Goal: Communication & Community: Answer question/provide support

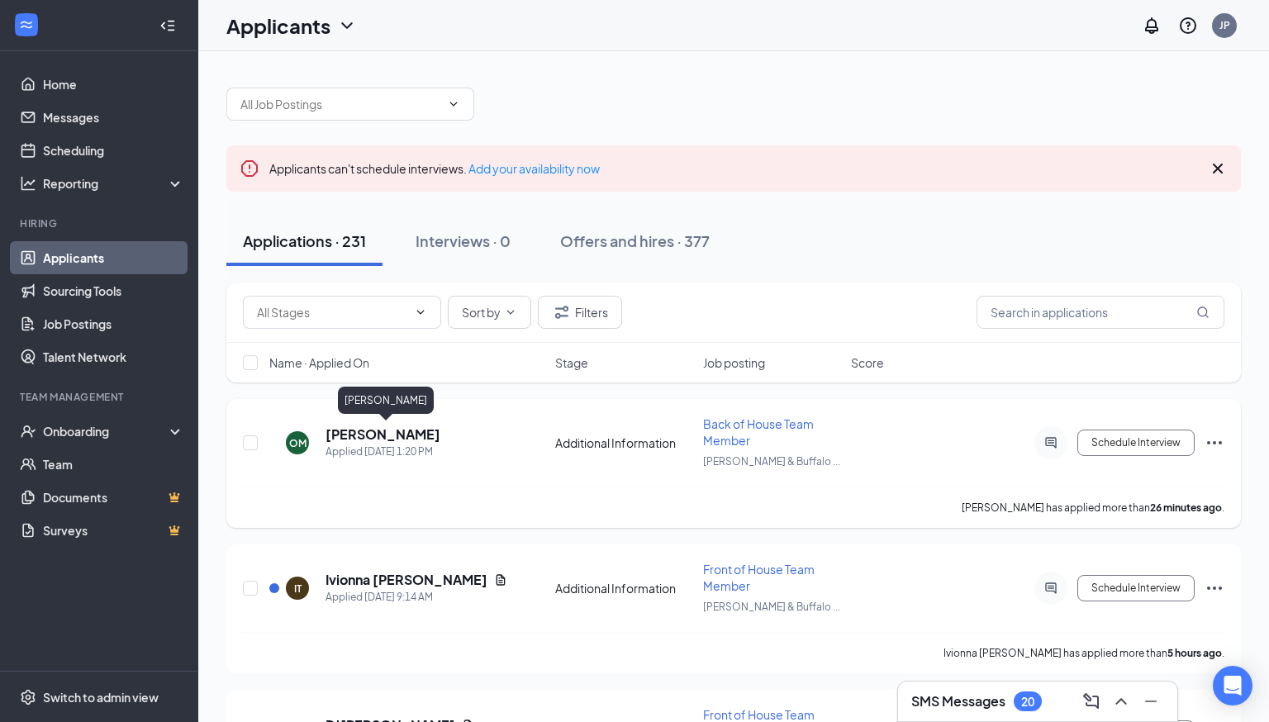
click at [440, 433] on h5 "[PERSON_NAME]" at bounding box center [382, 434] width 115 height 18
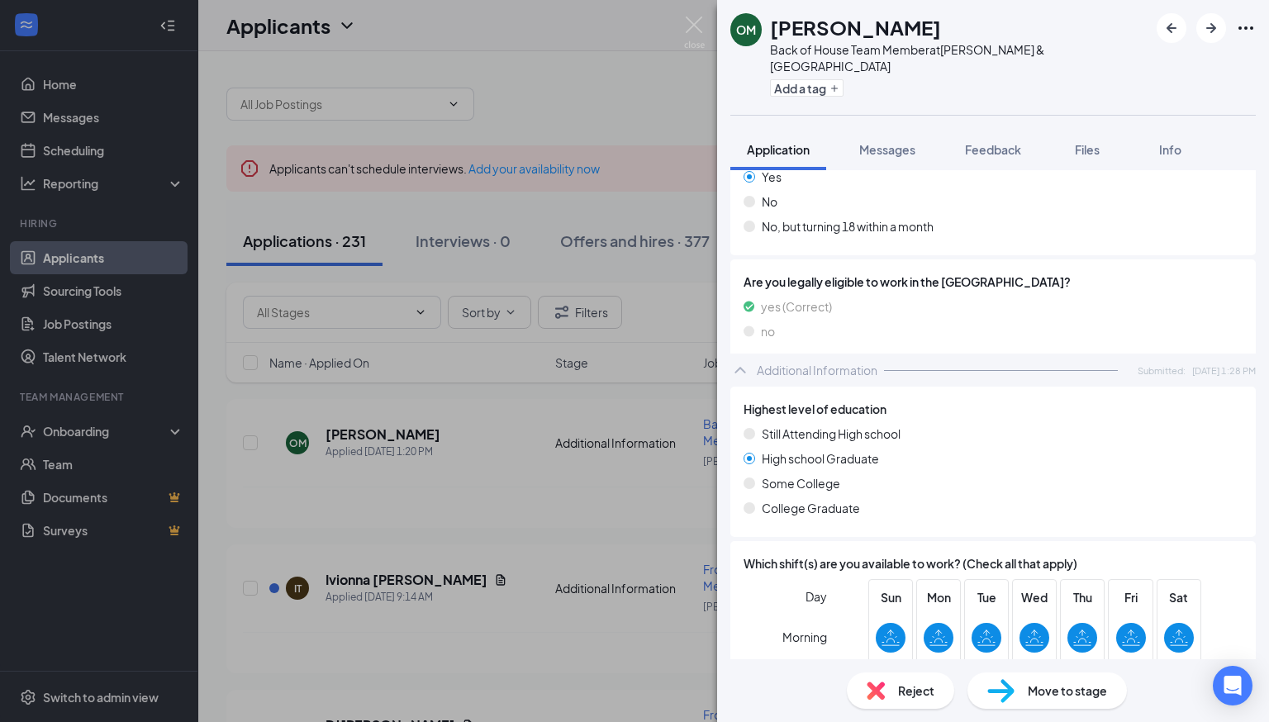
scroll to position [664, 0]
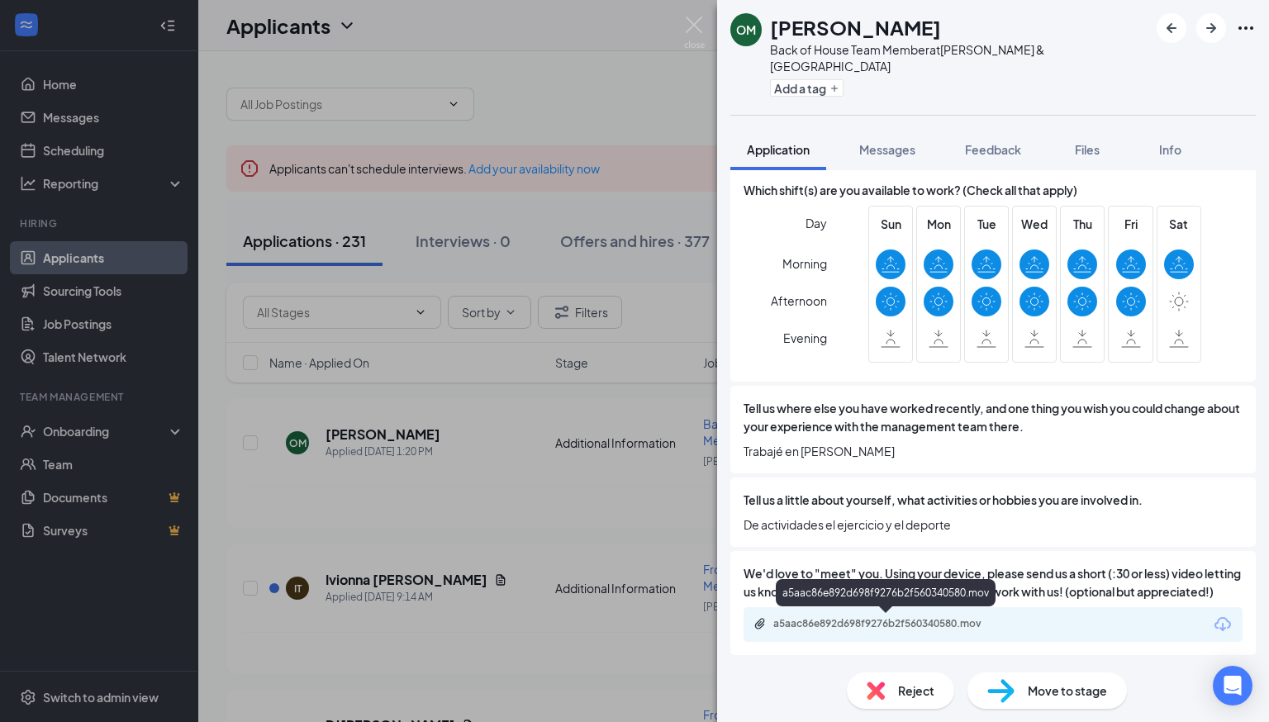
click at [968, 626] on div "a5aac86e892d698f9276b2f560340580.mov" at bounding box center [888, 623] width 231 height 13
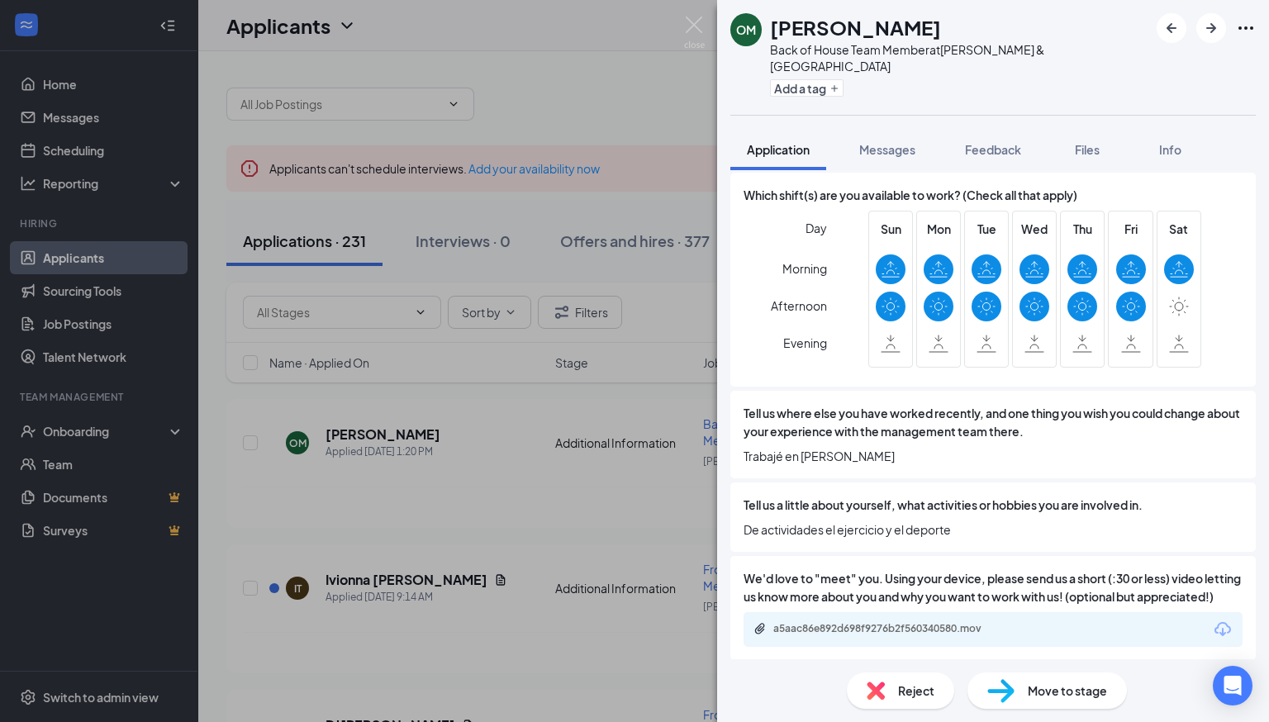
click at [290, 344] on div "OM [PERSON_NAME] Back of House Team Member at [PERSON_NAME][GEOGRAPHIC_DATA] Ad…" at bounding box center [634, 361] width 1269 height 722
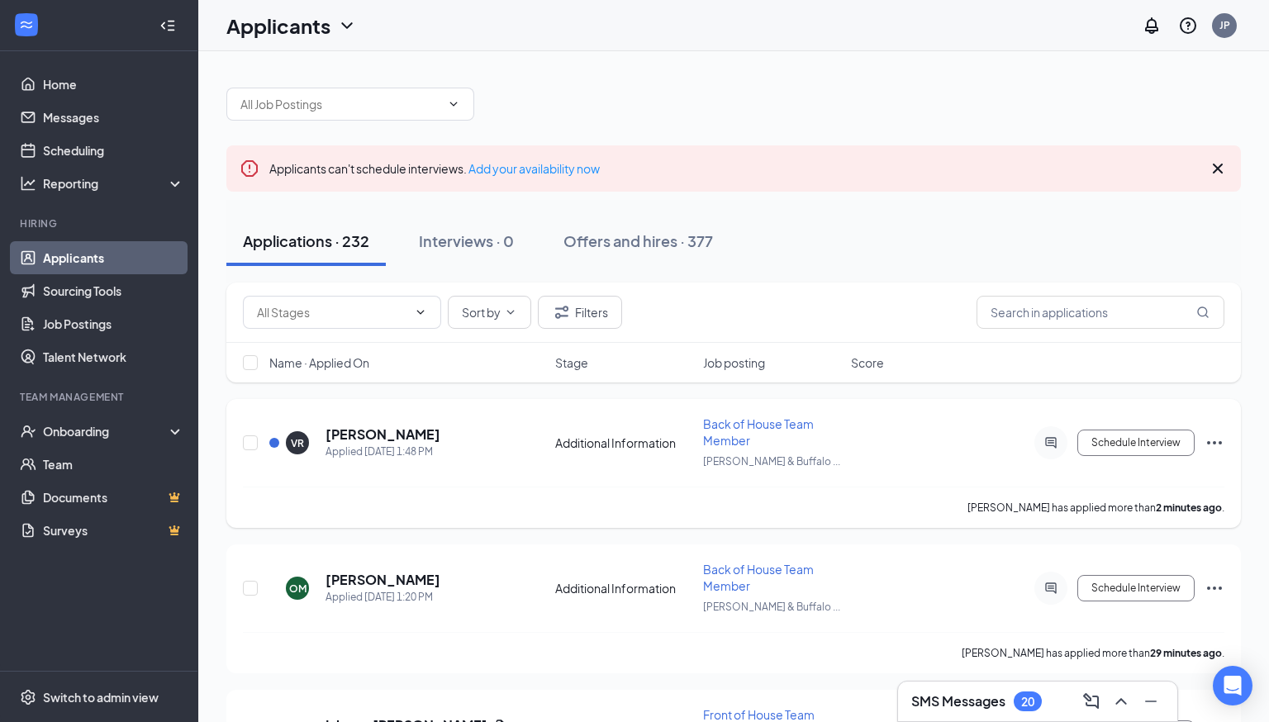
click at [382, 425] on h5 "[PERSON_NAME]" at bounding box center [382, 434] width 115 height 18
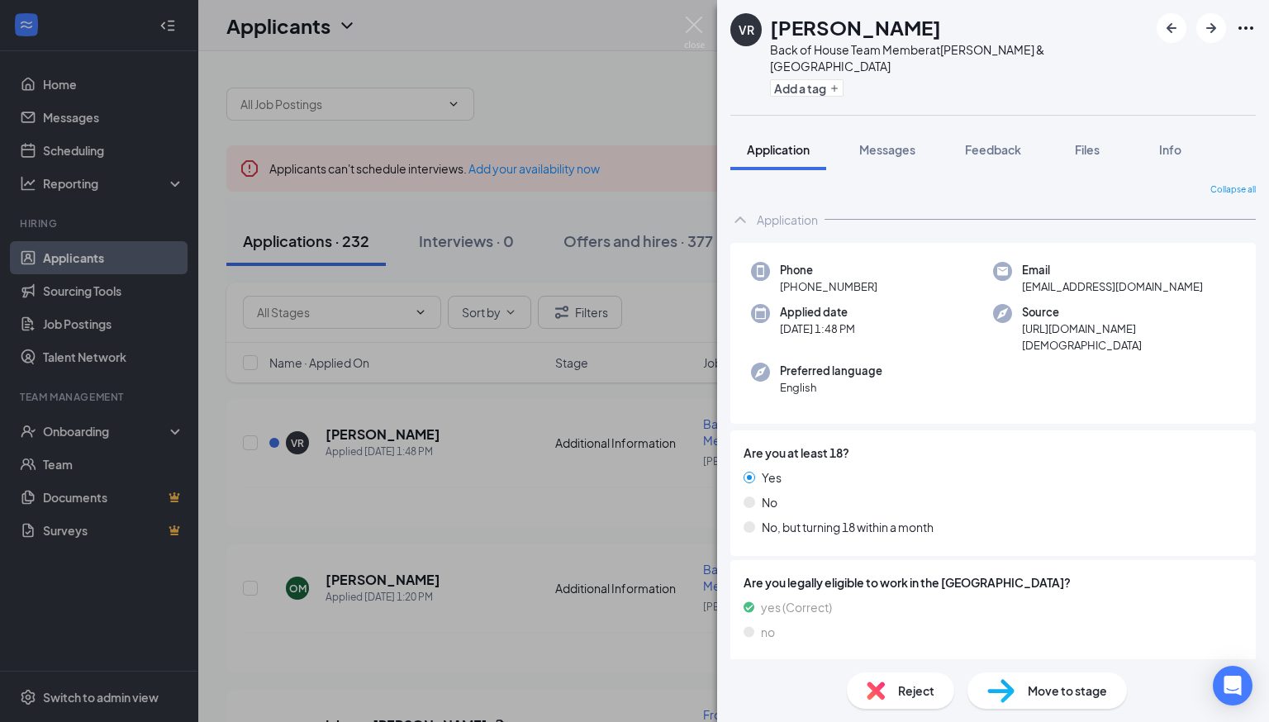
scroll to position [1, 0]
click at [631, 547] on div "VR [PERSON_NAME] Back of House Team Member at [PERSON_NAME][GEOGRAPHIC_DATA] Ad…" at bounding box center [634, 361] width 1269 height 722
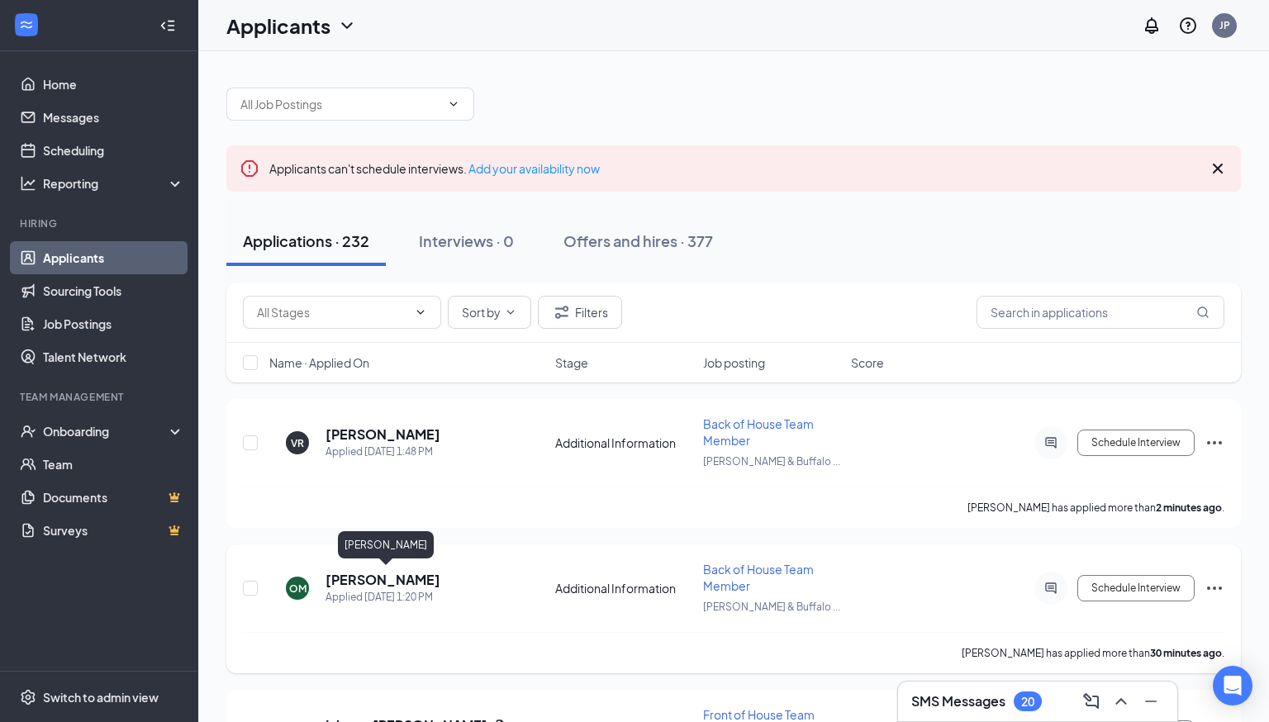
click at [416, 574] on h5 "[PERSON_NAME]" at bounding box center [382, 580] width 115 height 18
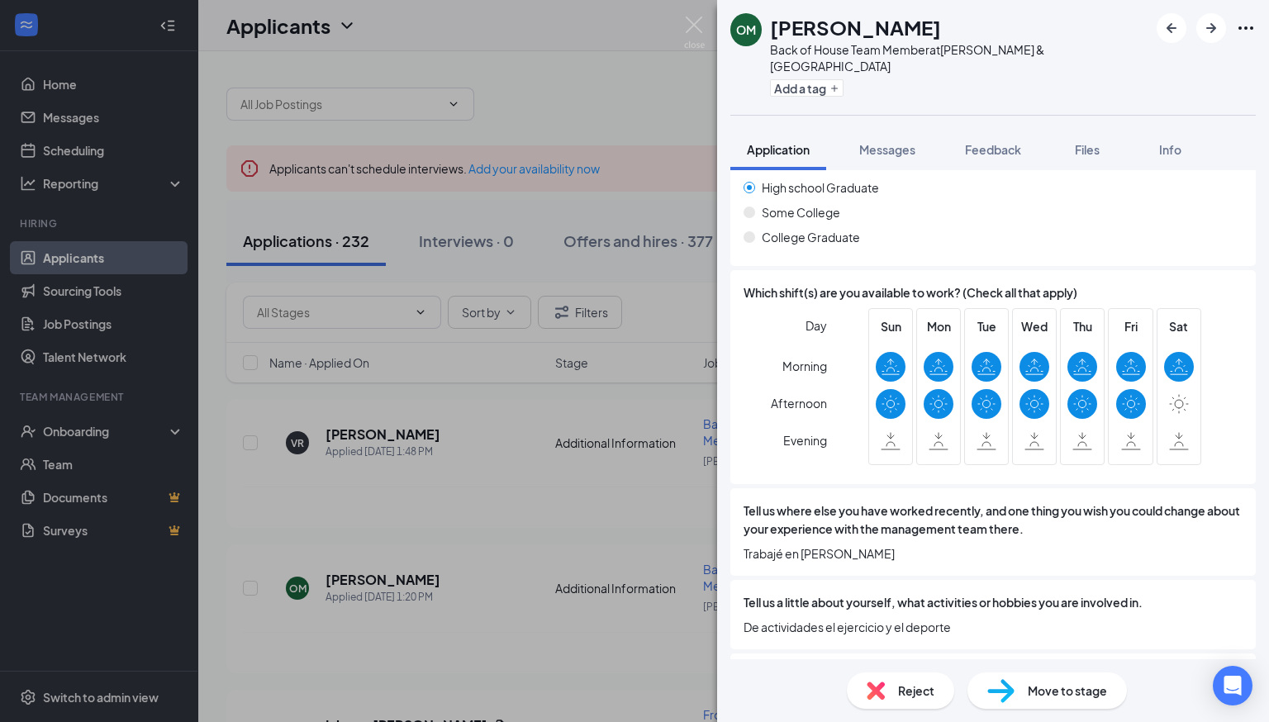
scroll to position [558, 0]
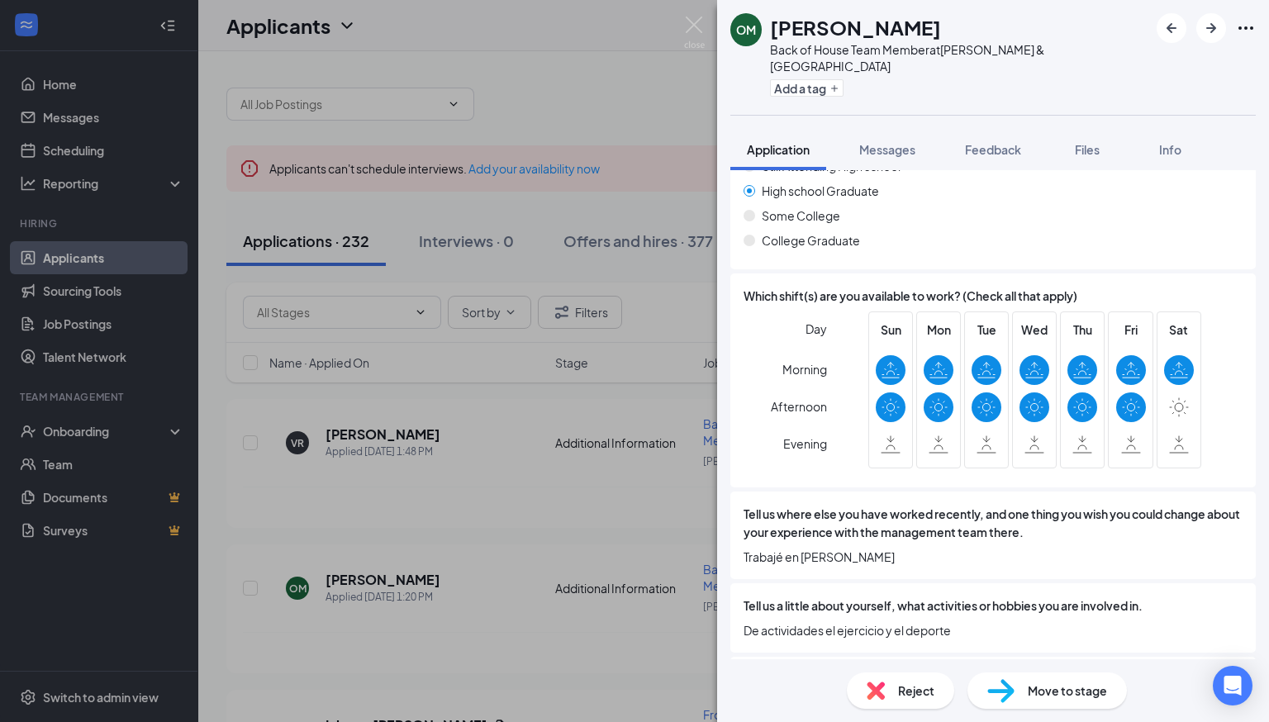
click at [458, 512] on div "OM [PERSON_NAME] Back of House Team Member at [PERSON_NAME][GEOGRAPHIC_DATA] Ad…" at bounding box center [634, 361] width 1269 height 722
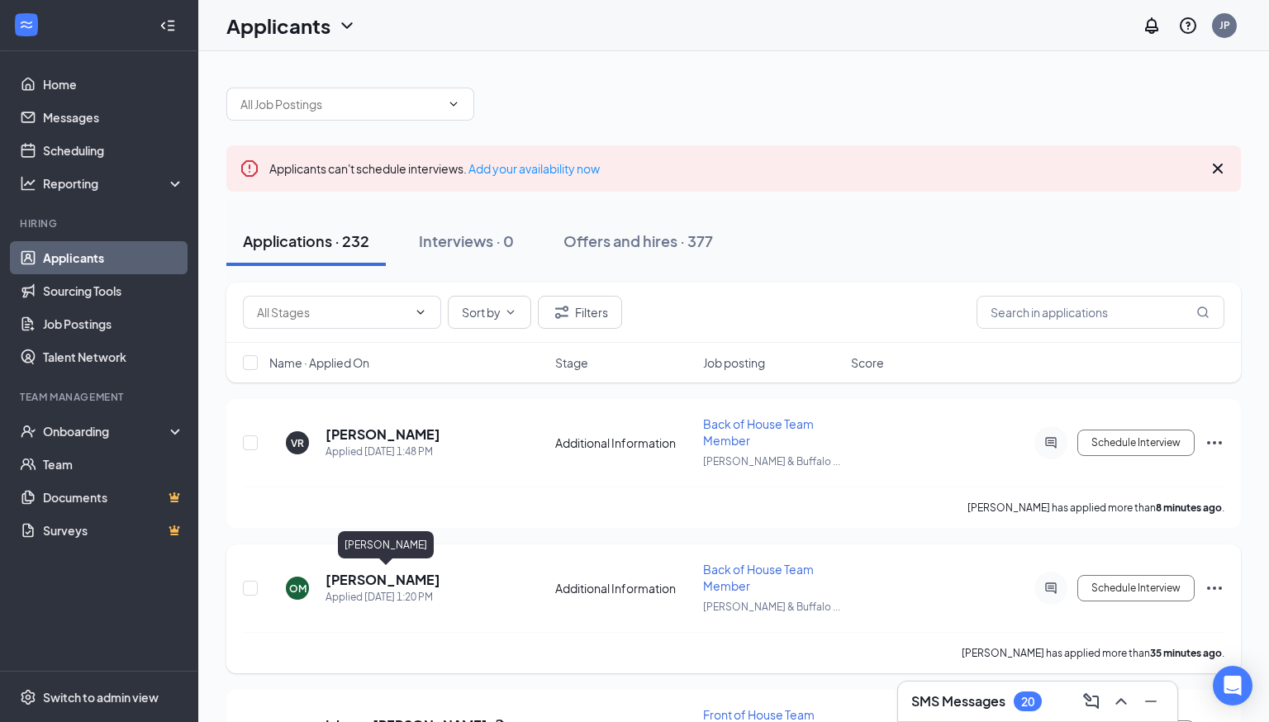
click at [375, 576] on h5 "[PERSON_NAME]" at bounding box center [382, 580] width 115 height 18
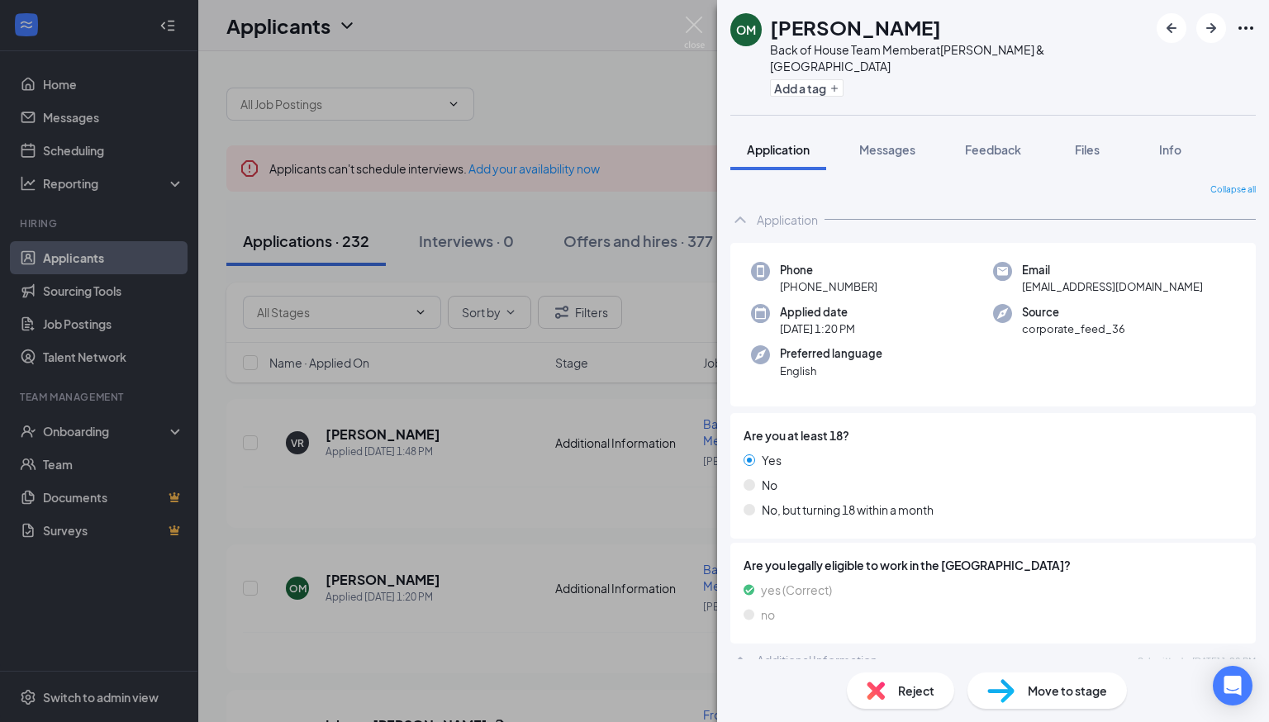
click at [434, 565] on div "OM [PERSON_NAME] Back of House Team Member at [PERSON_NAME][GEOGRAPHIC_DATA] Ad…" at bounding box center [634, 361] width 1269 height 722
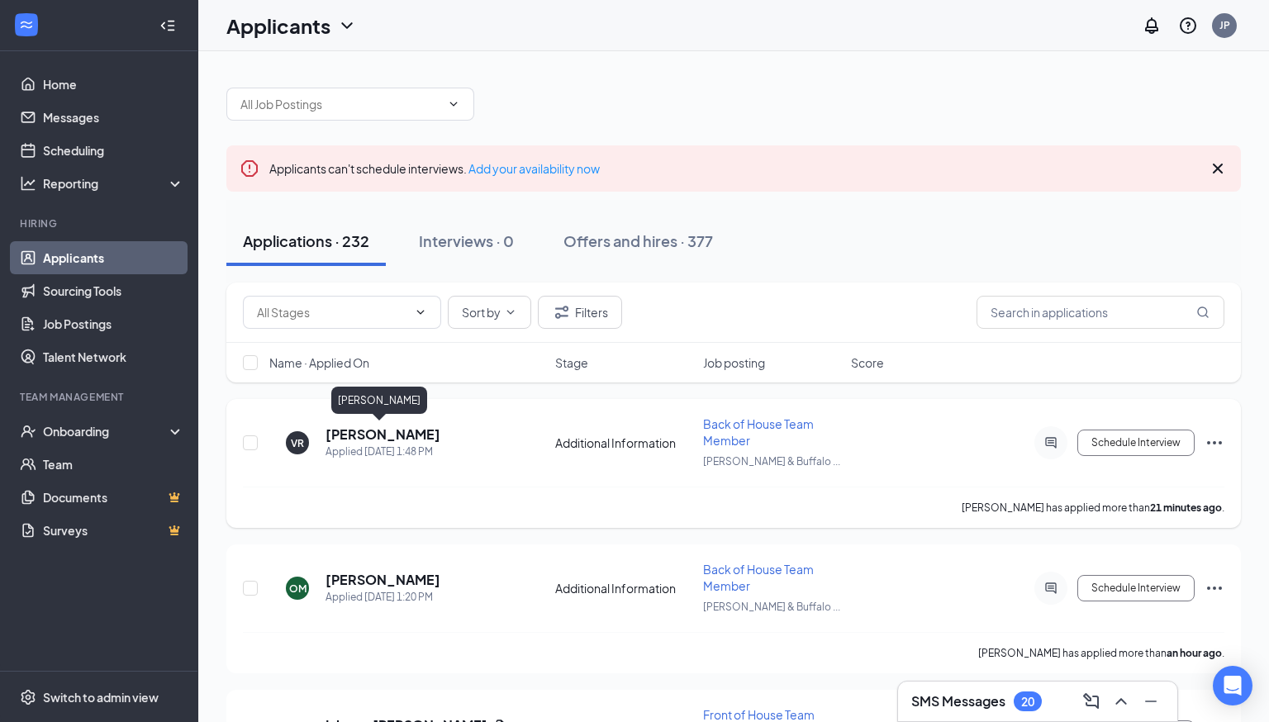
click at [382, 437] on h5 "[PERSON_NAME]" at bounding box center [382, 434] width 115 height 18
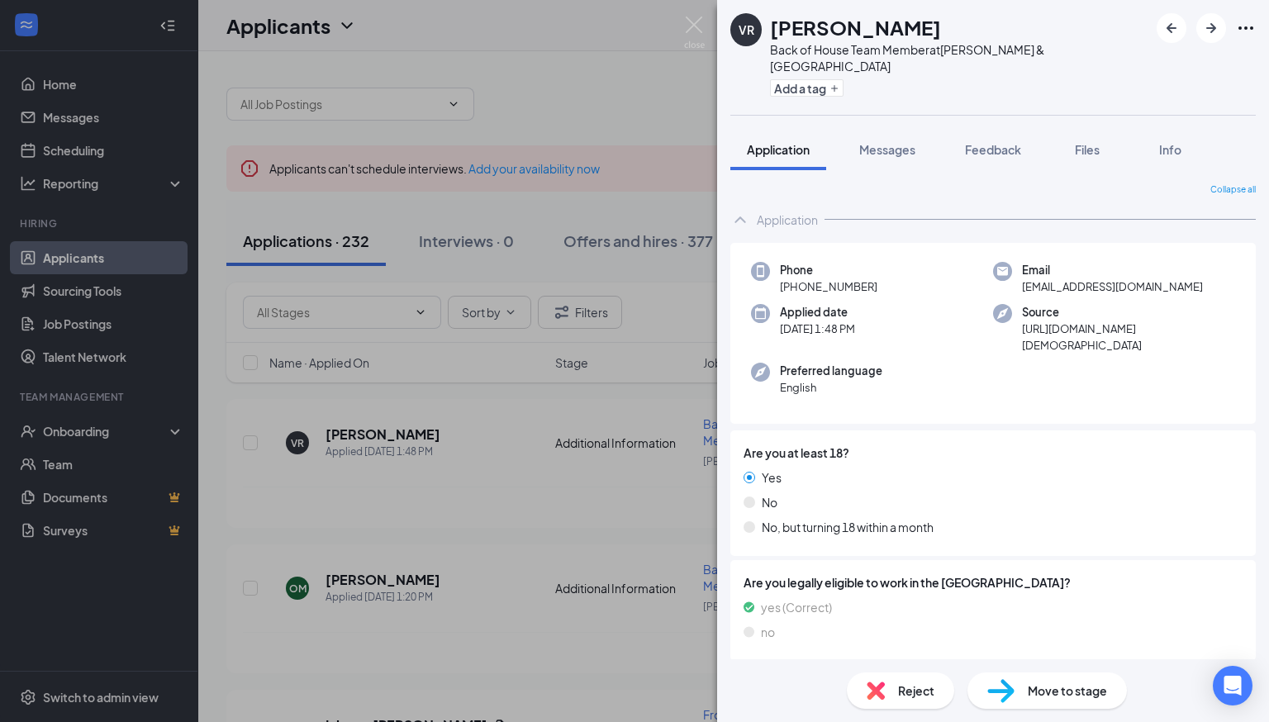
click at [397, 470] on div "VR [PERSON_NAME] Back of House Team Member at [PERSON_NAME][GEOGRAPHIC_DATA] Ad…" at bounding box center [634, 361] width 1269 height 722
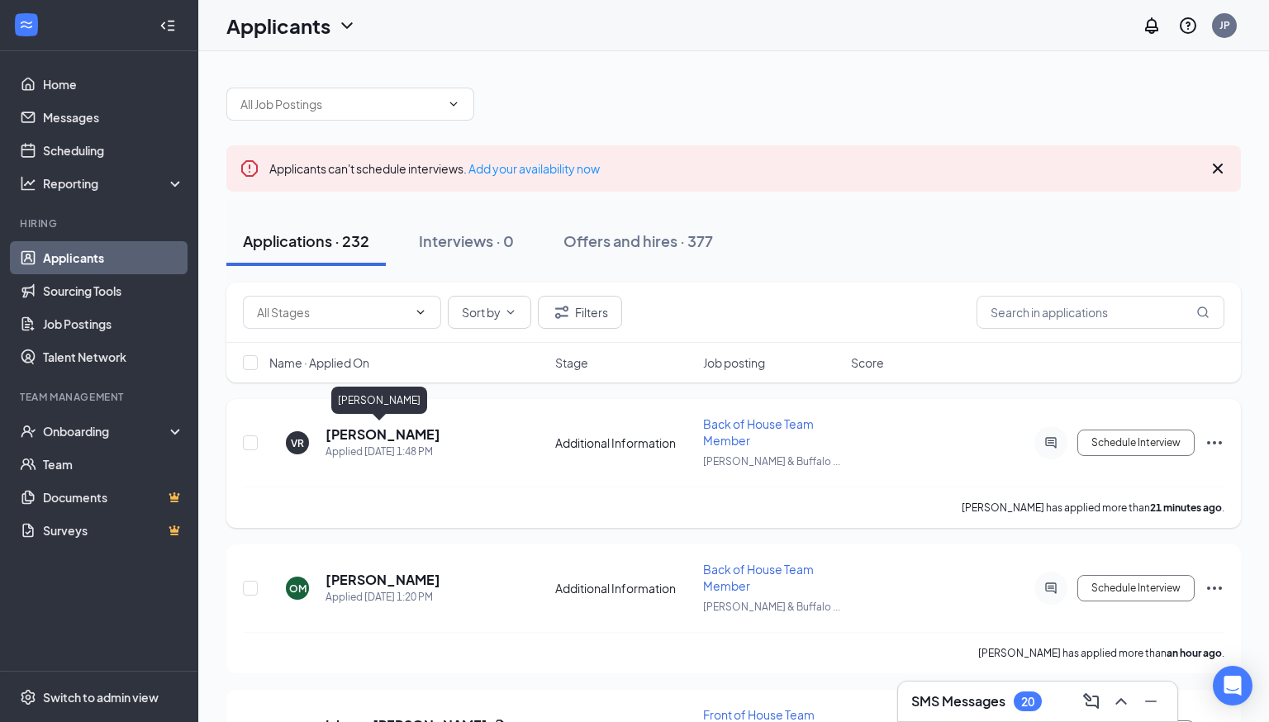
click at [395, 431] on h5 "[PERSON_NAME]" at bounding box center [382, 434] width 115 height 18
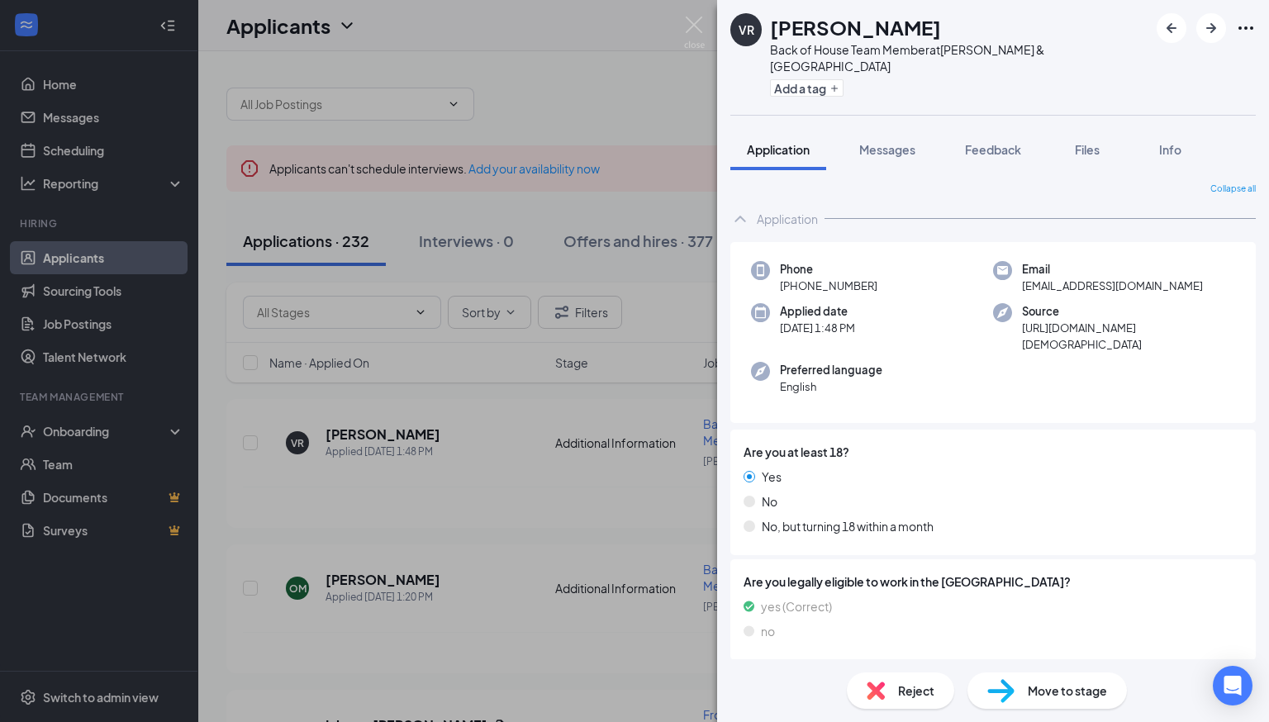
scroll to position [1, 0]
click at [892, 142] on span "Messages" at bounding box center [887, 149] width 56 height 15
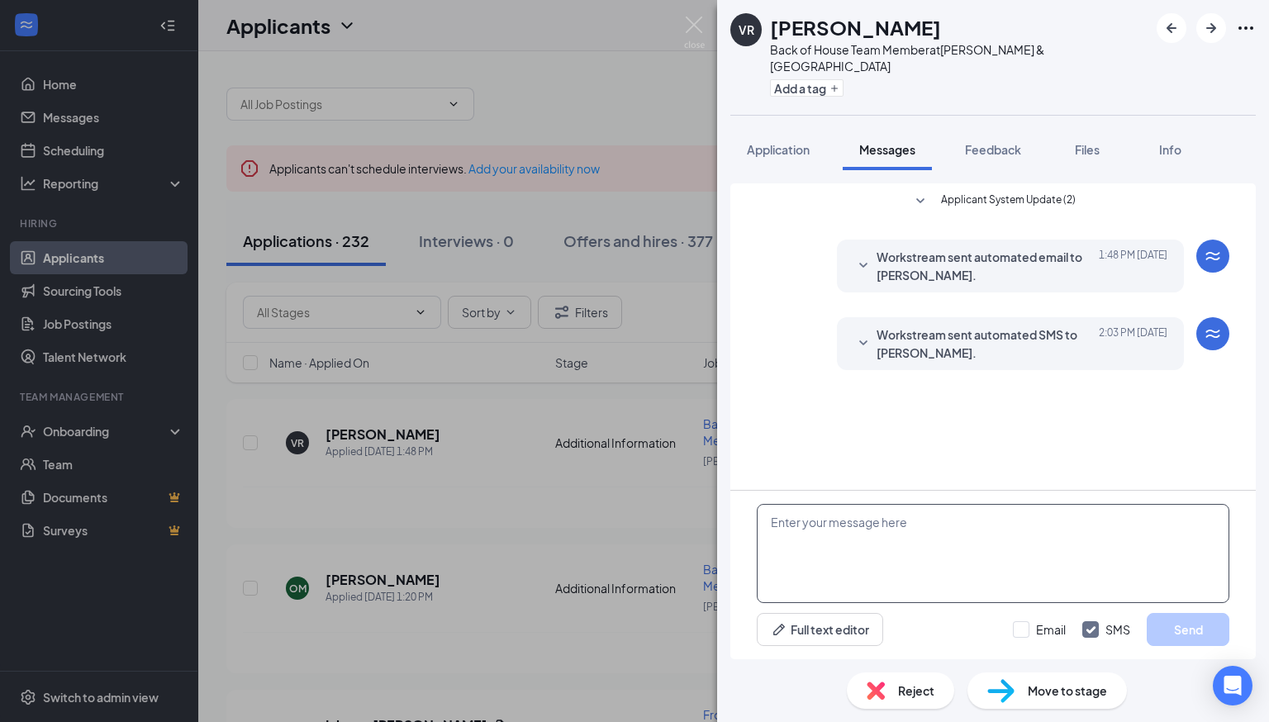
click at [940, 571] on textarea at bounding box center [993, 553] width 473 height 99
type textarea "Hellp"
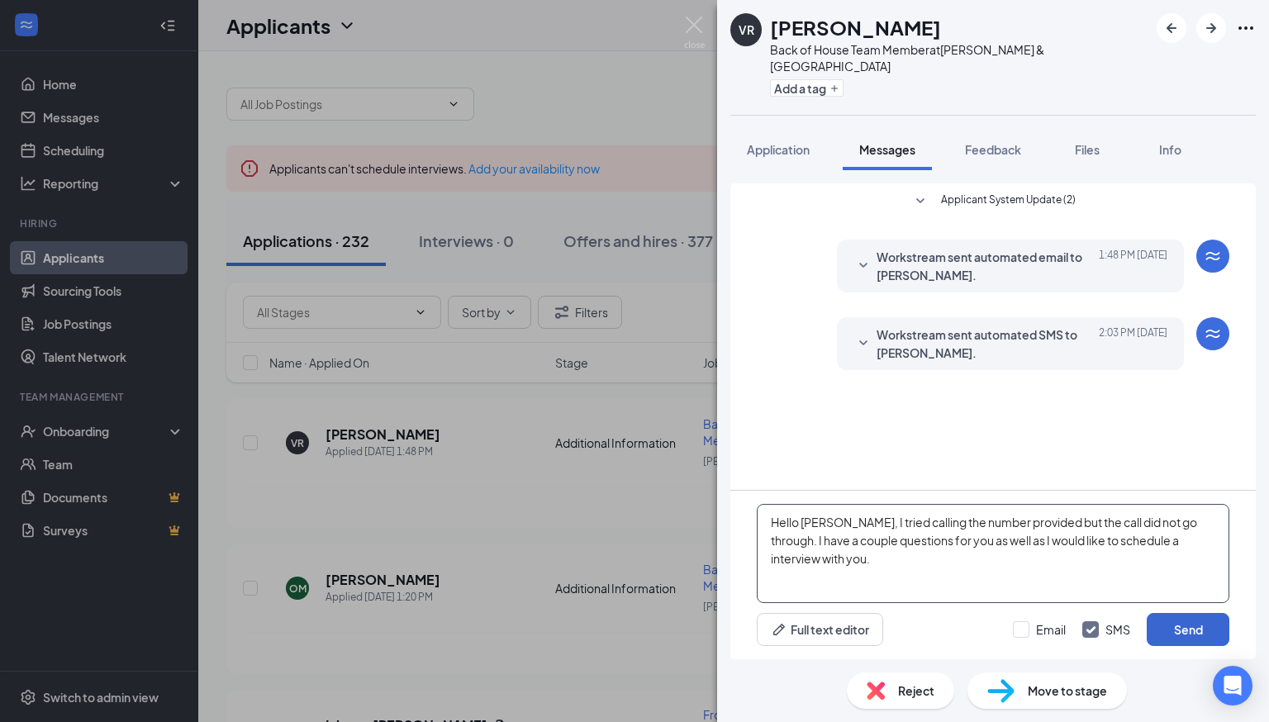
type textarea "Hello [PERSON_NAME], I tried calling the number provided but the call did not g…"
click at [1173, 644] on button "Send" at bounding box center [1188, 629] width 83 height 33
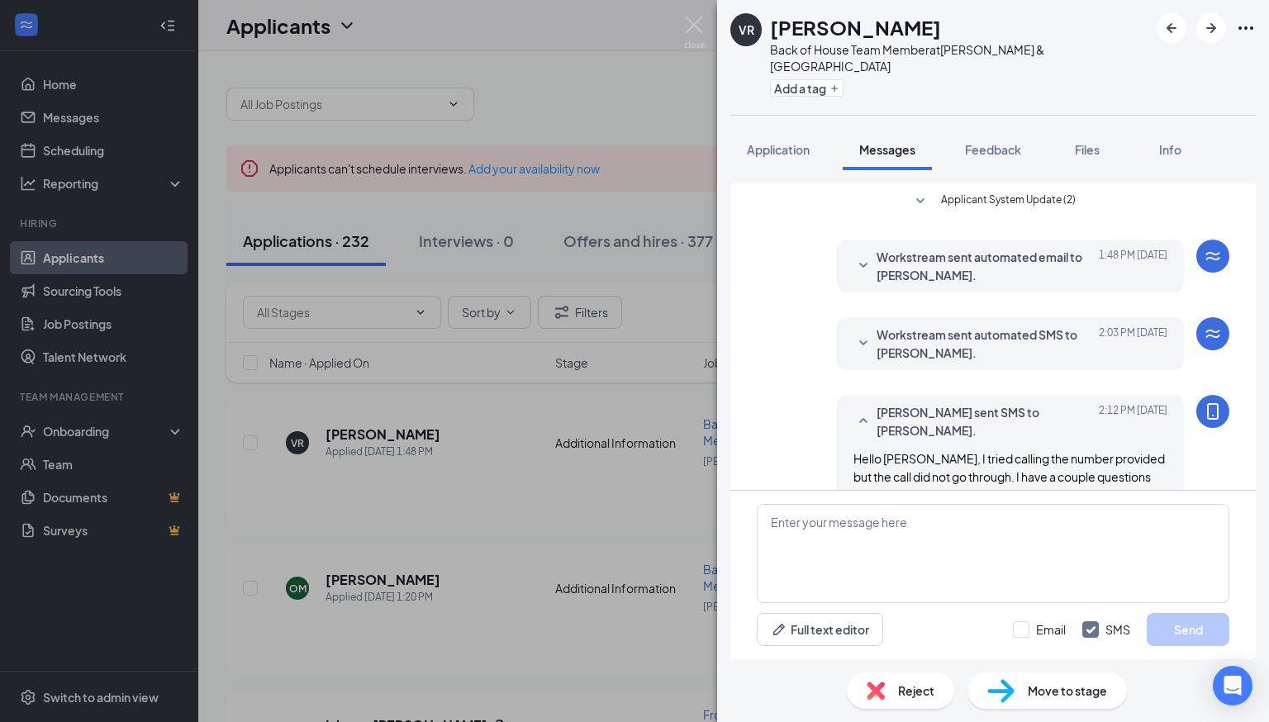
scroll to position [22, 0]
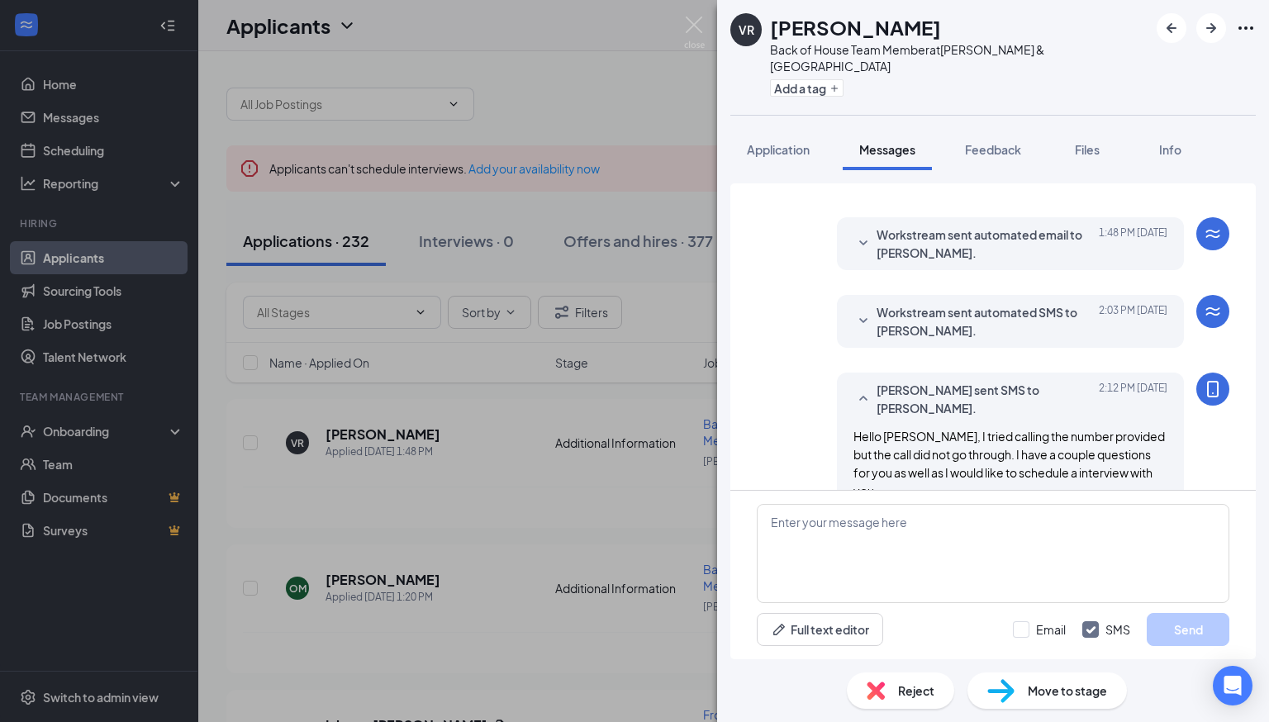
click at [650, 654] on div "VR [PERSON_NAME] Back of House Team Member at [PERSON_NAME][GEOGRAPHIC_DATA] Ad…" at bounding box center [634, 361] width 1269 height 722
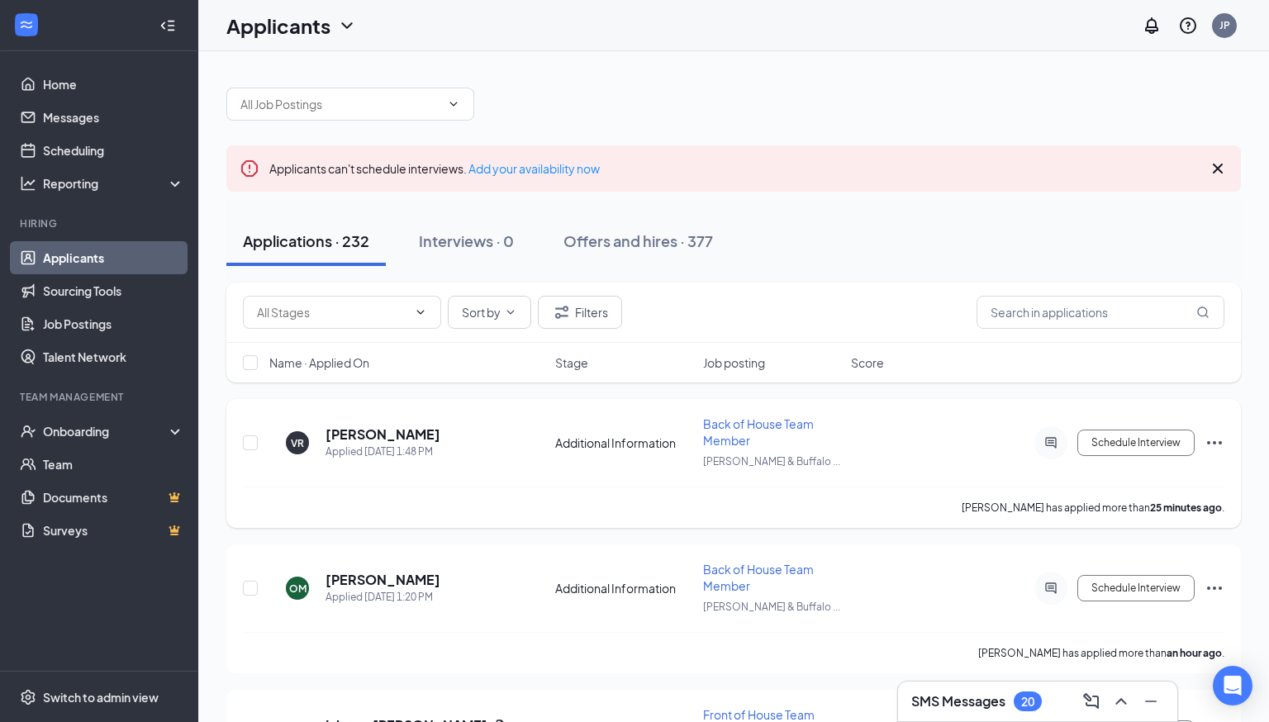
click at [1206, 437] on icon "Ellipses" at bounding box center [1214, 443] width 20 height 20
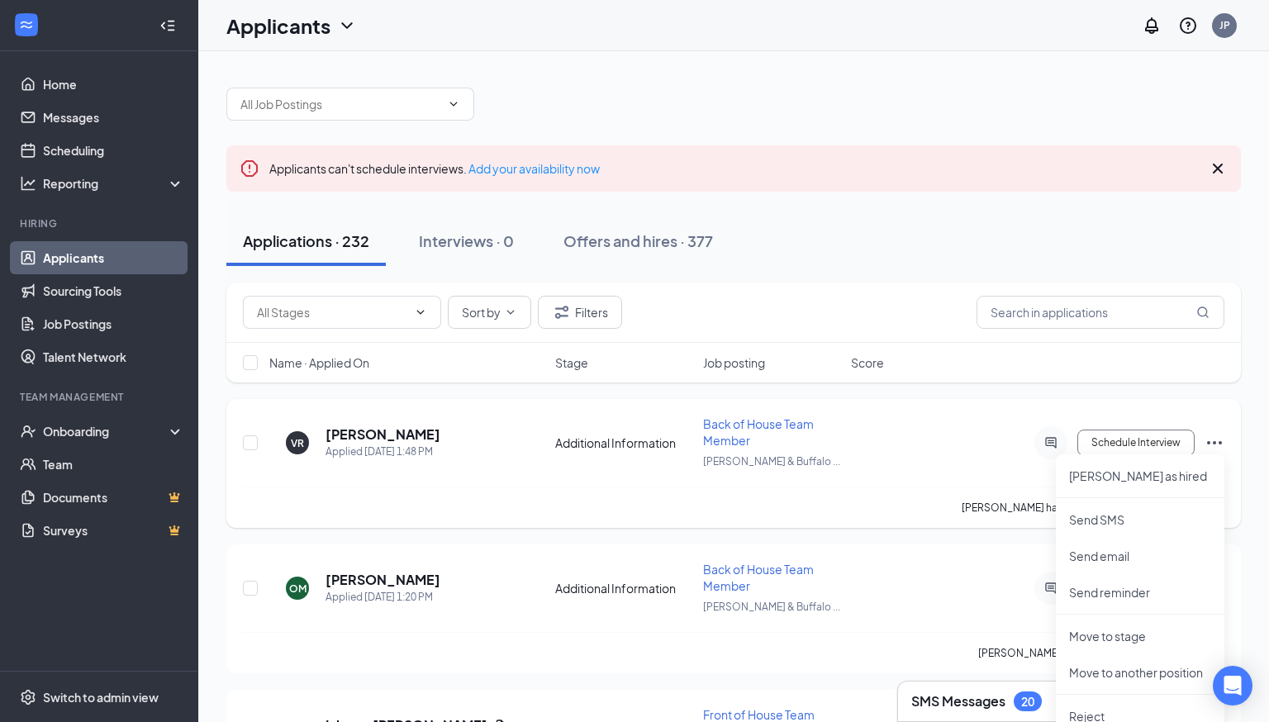
click at [1013, 461] on div "VR [PERSON_NAME] Applied [DATE] 1:48 PM Additional Information Back of House Te…" at bounding box center [733, 451] width 981 height 71
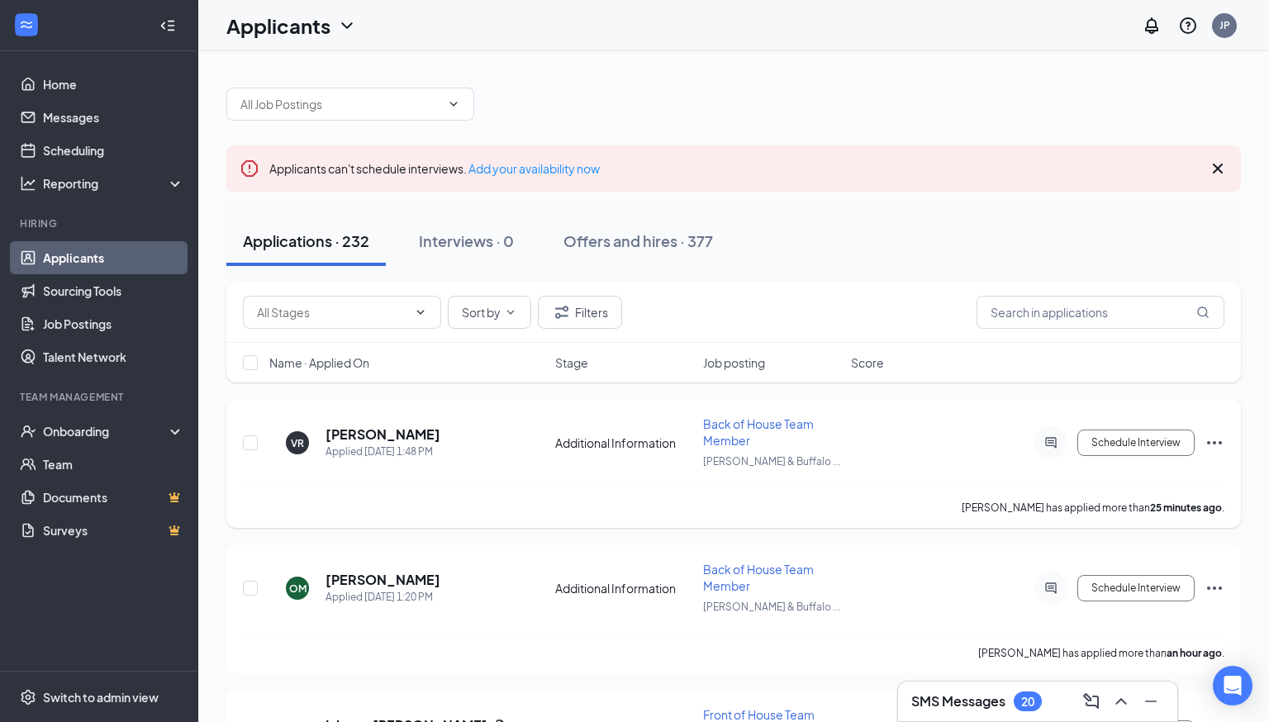
click at [438, 430] on div "VR [PERSON_NAME] Applied [DATE] 1:48 PM" at bounding box center [407, 442] width 276 height 35
click at [382, 435] on h5 "[PERSON_NAME]" at bounding box center [382, 434] width 115 height 18
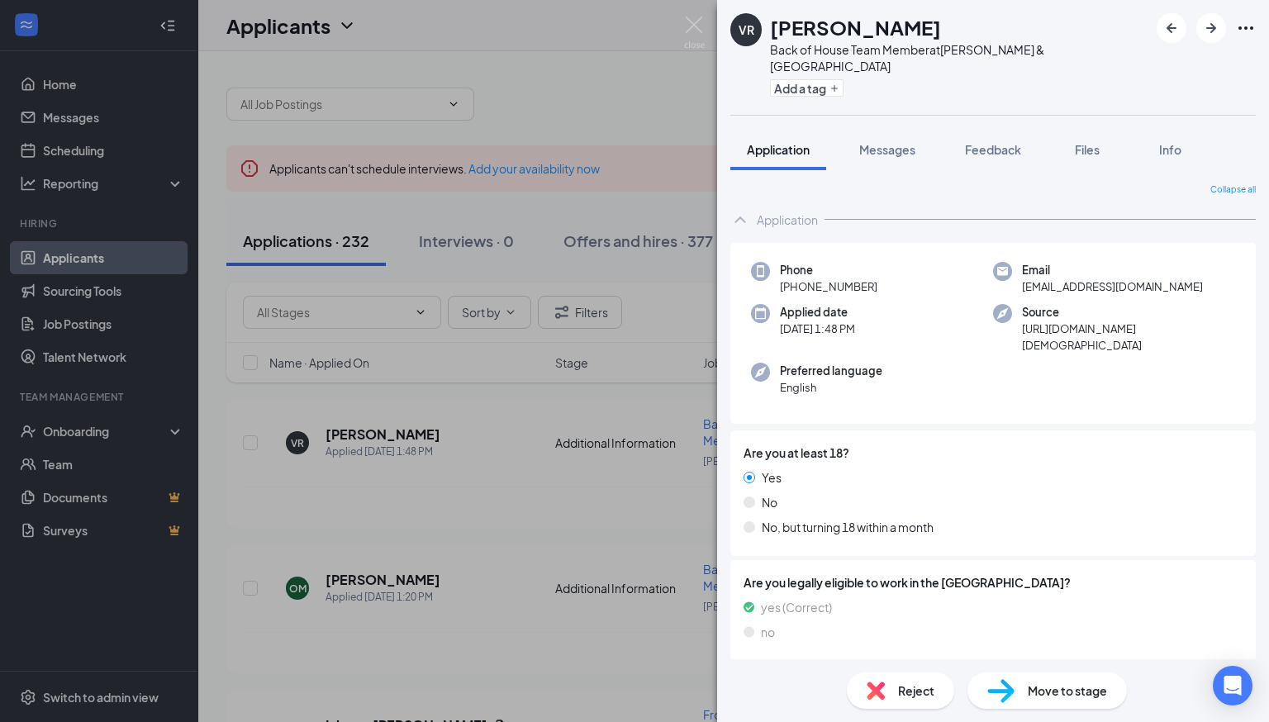
click at [819, 81] on div "Add a tag" at bounding box center [959, 87] width 378 height 27
click at [825, 57] on div "Back of House Team Member at [PERSON_NAME][GEOGRAPHIC_DATA]" at bounding box center [959, 57] width 378 height 33
click at [824, 79] on button "Add a tag" at bounding box center [807, 87] width 74 height 17
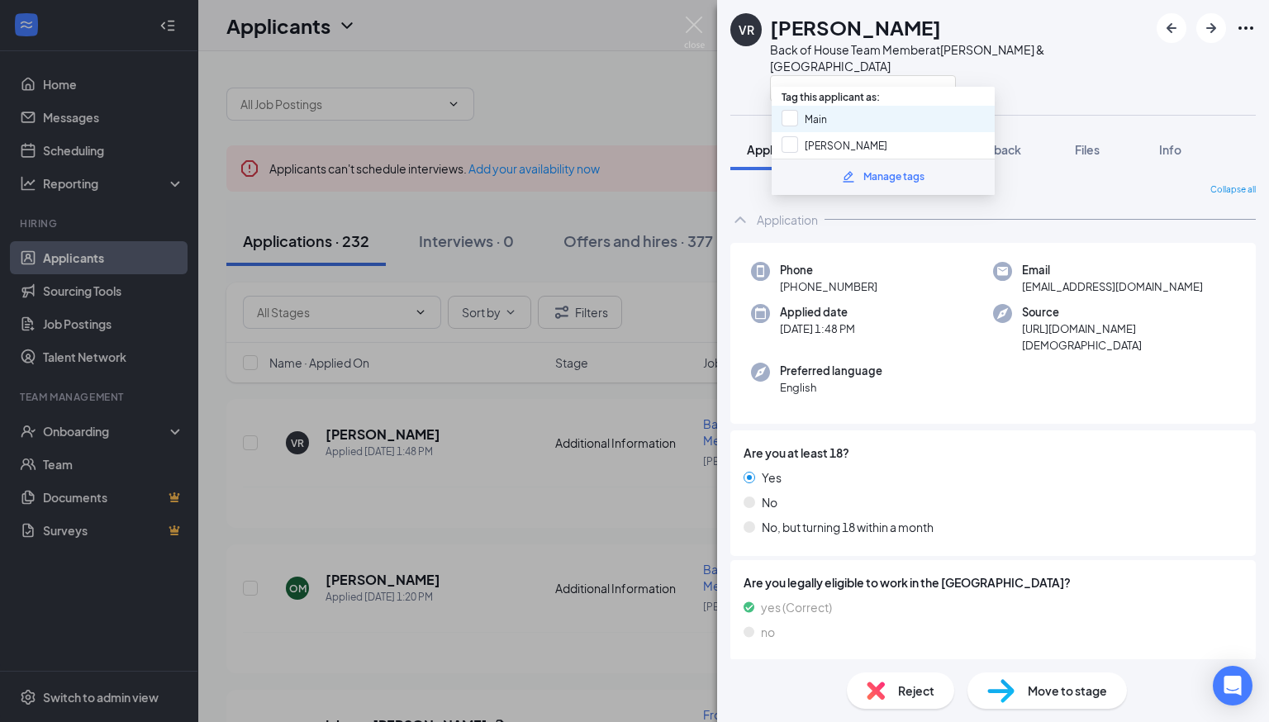
click at [818, 126] on div "Main" at bounding box center [883, 119] width 223 height 26
checkbox input "true"
click at [986, 493] on div "No" at bounding box center [992, 502] width 499 height 18
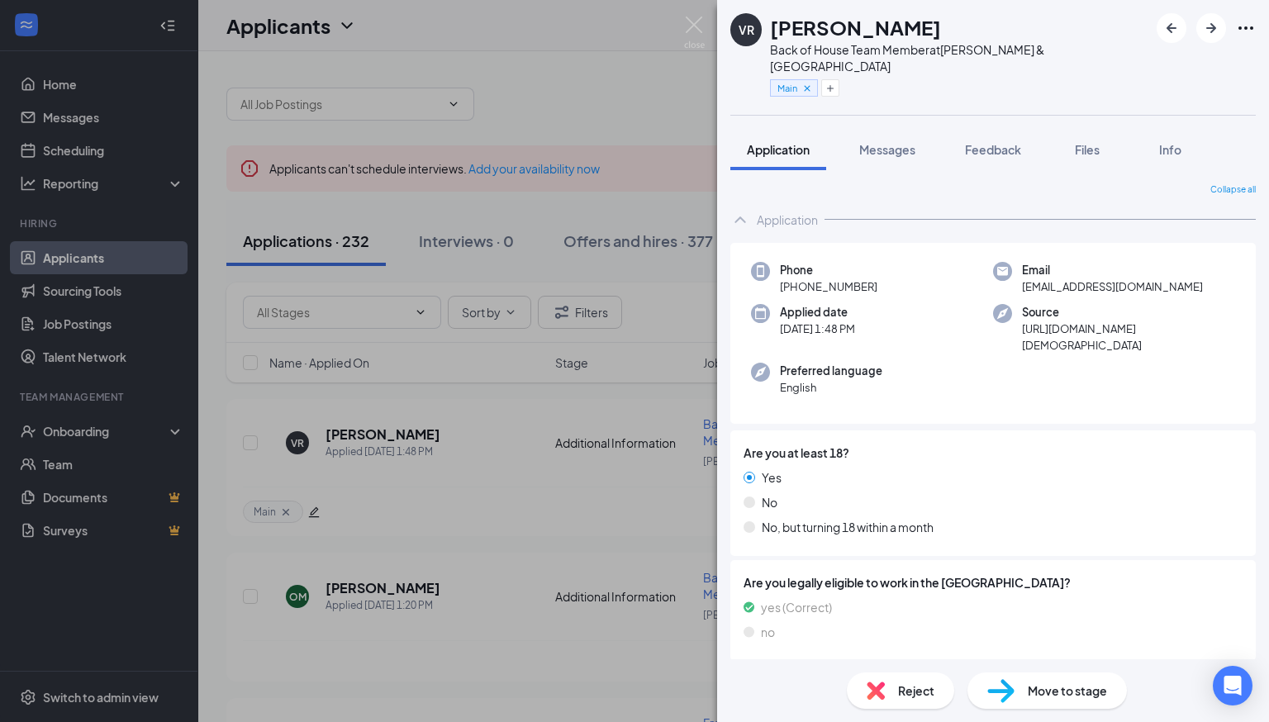
click at [570, 483] on div "VR [PERSON_NAME] Back of House Team Member at [PERSON_NAME][GEOGRAPHIC_DATA] Ma…" at bounding box center [634, 361] width 1269 height 722
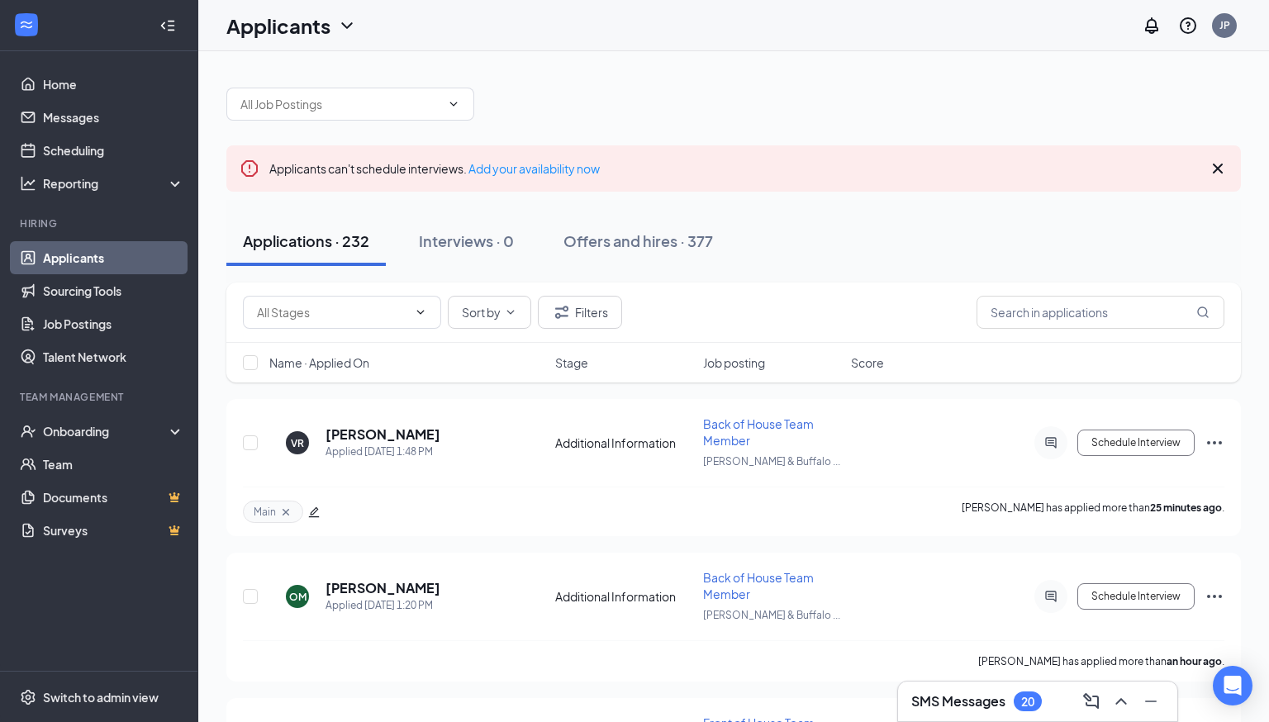
click at [940, 703] on h3 "SMS Messages" at bounding box center [958, 701] width 94 height 18
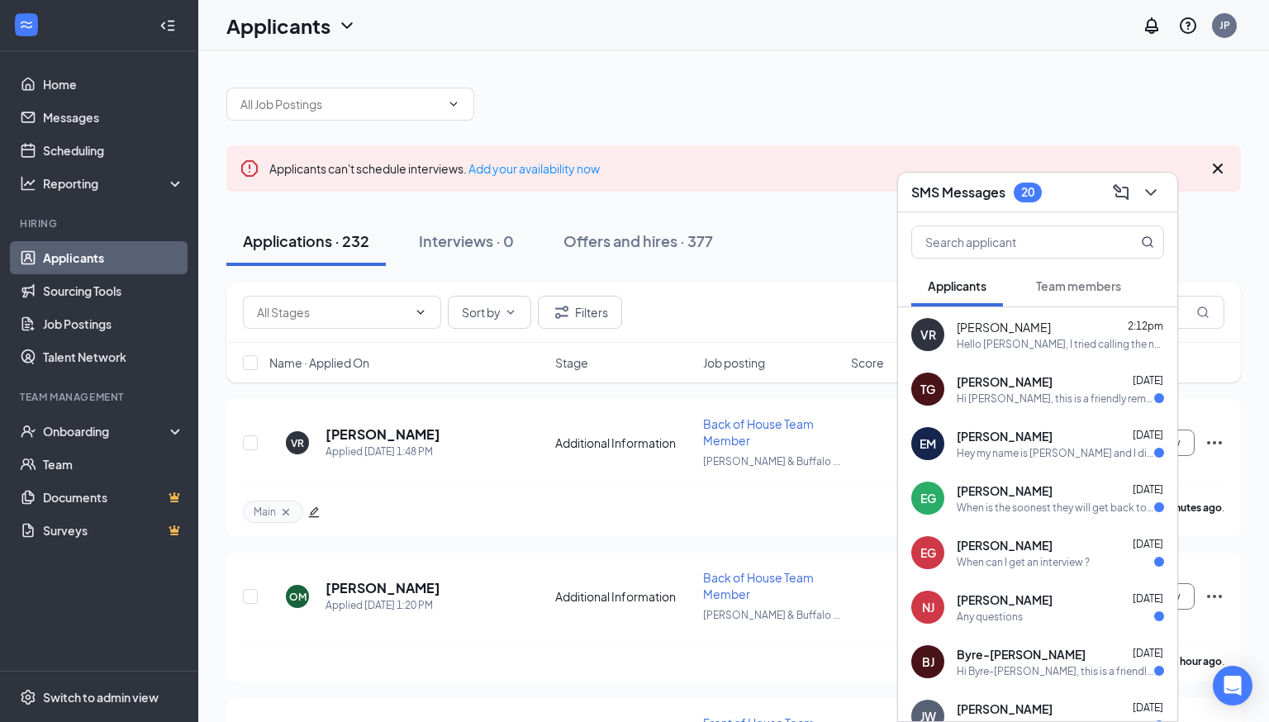
scroll to position [7, 0]
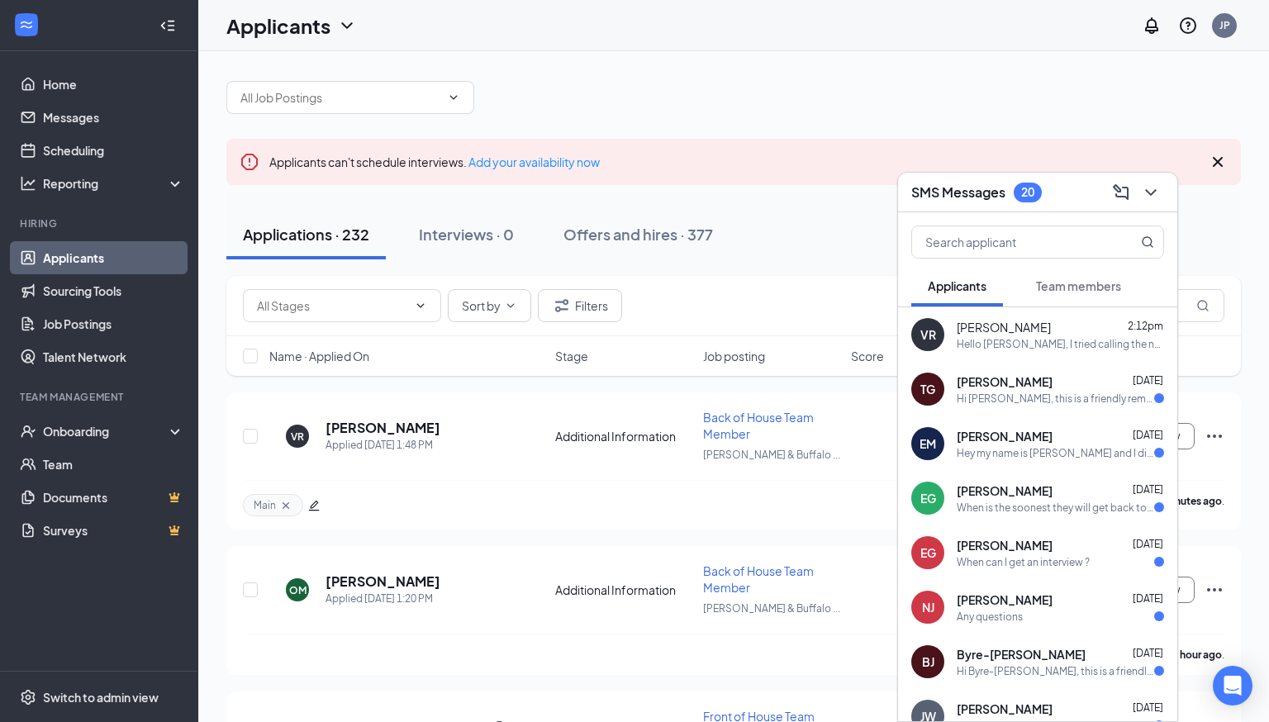
click at [1046, 272] on button "Team members" at bounding box center [1078, 285] width 118 height 41
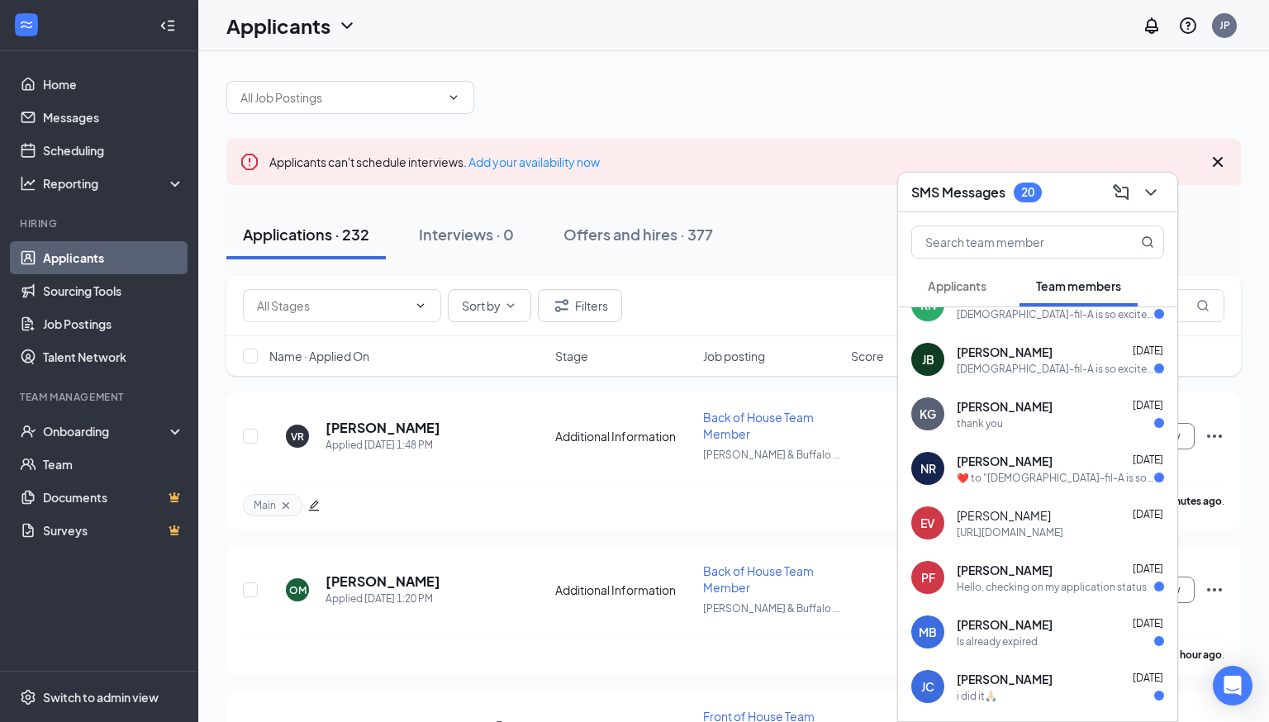
scroll to position [36, 0]
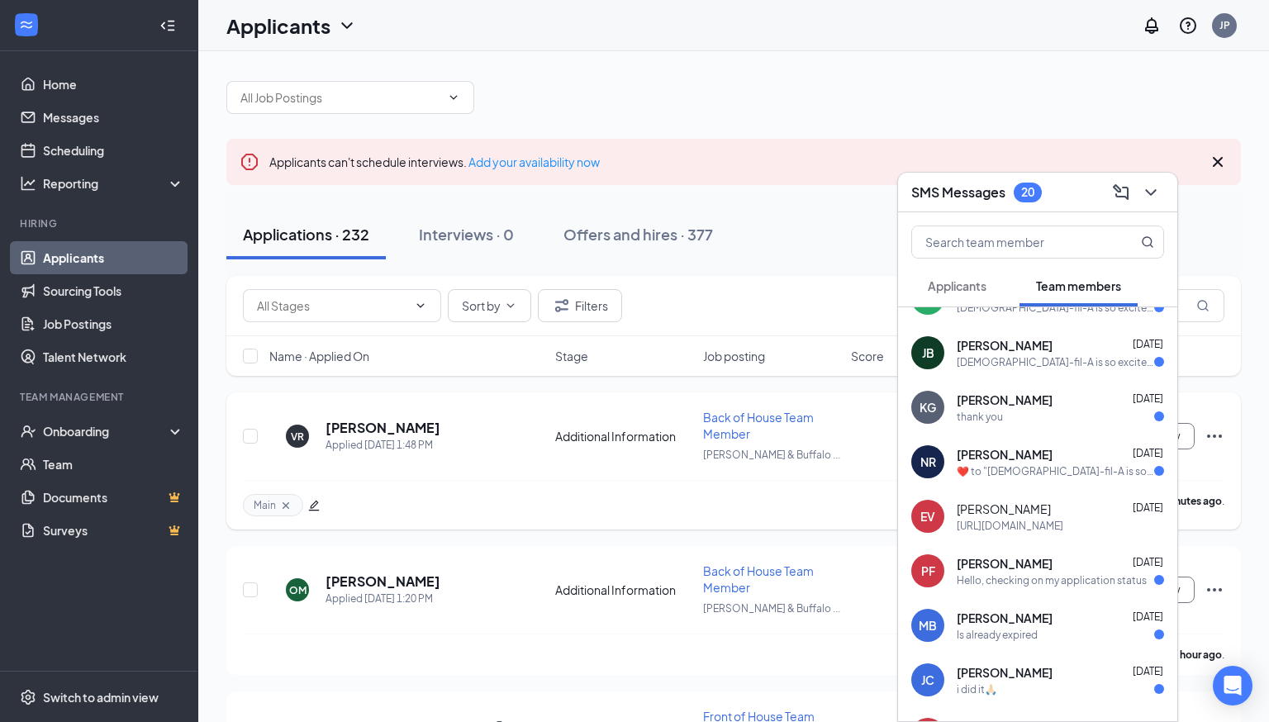
click at [590, 518] on div "Main [PERSON_NAME] has applied more than 29 minutes ago ." at bounding box center [733, 505] width 981 height 50
click at [883, 225] on div "Applications · 232 Interviews · 0 Offers and hires · 377" at bounding box center [733, 235] width 1014 height 50
click at [1025, 195] on div "20" at bounding box center [1027, 192] width 13 height 14
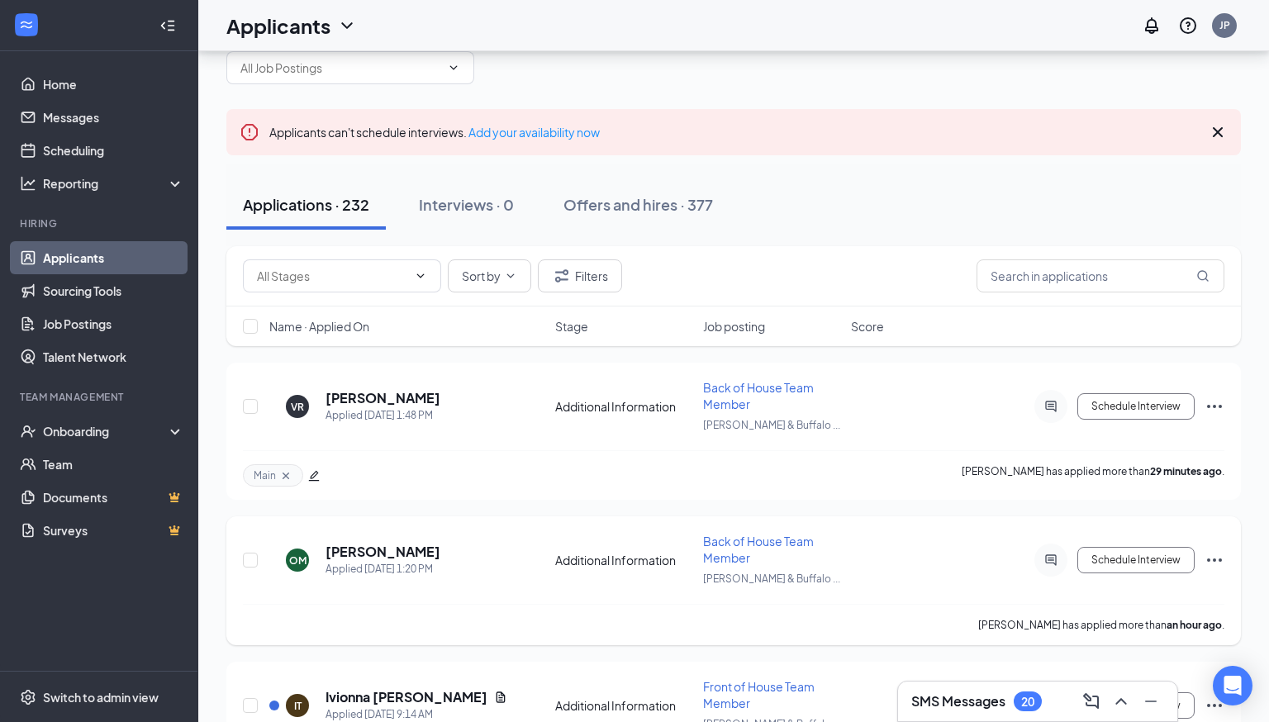
scroll to position [0, 0]
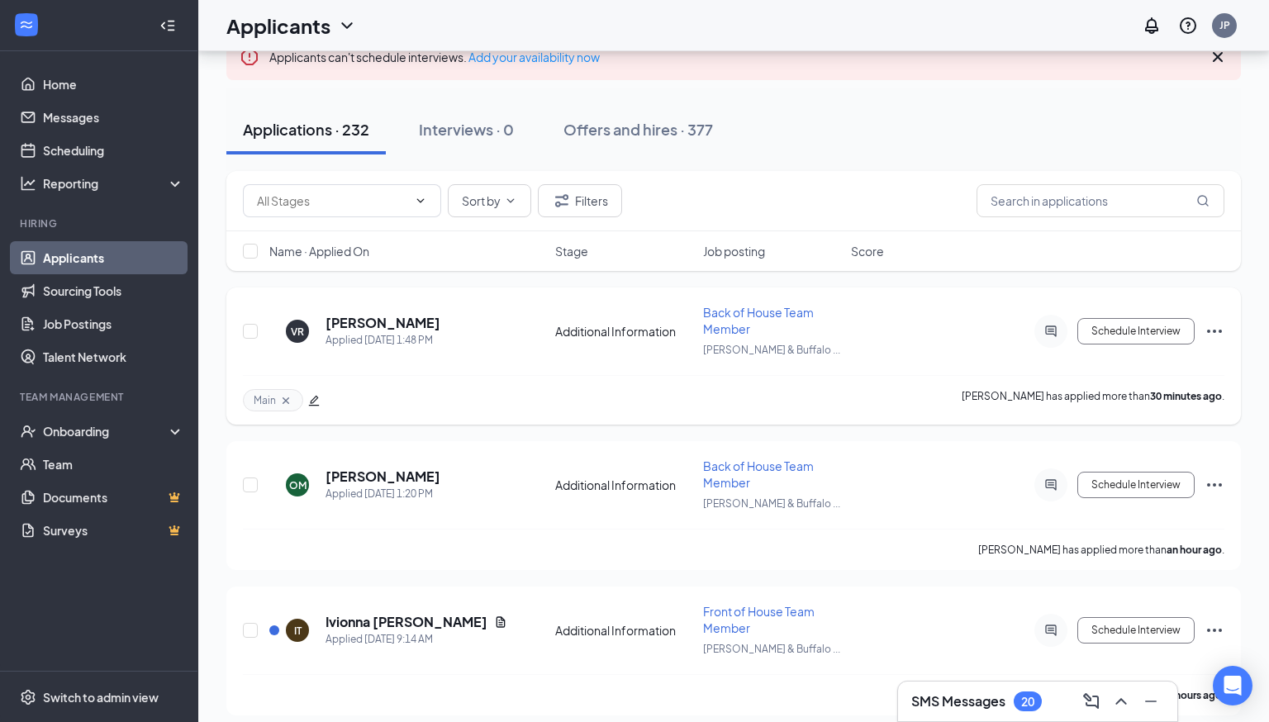
scroll to position [112, 0]
click at [837, 70] on div "Applicants can't schedule interviews. Add your availability now" at bounding box center [733, 56] width 1014 height 46
click at [990, 690] on div "SMS Messages 20" at bounding box center [1037, 701] width 253 height 26
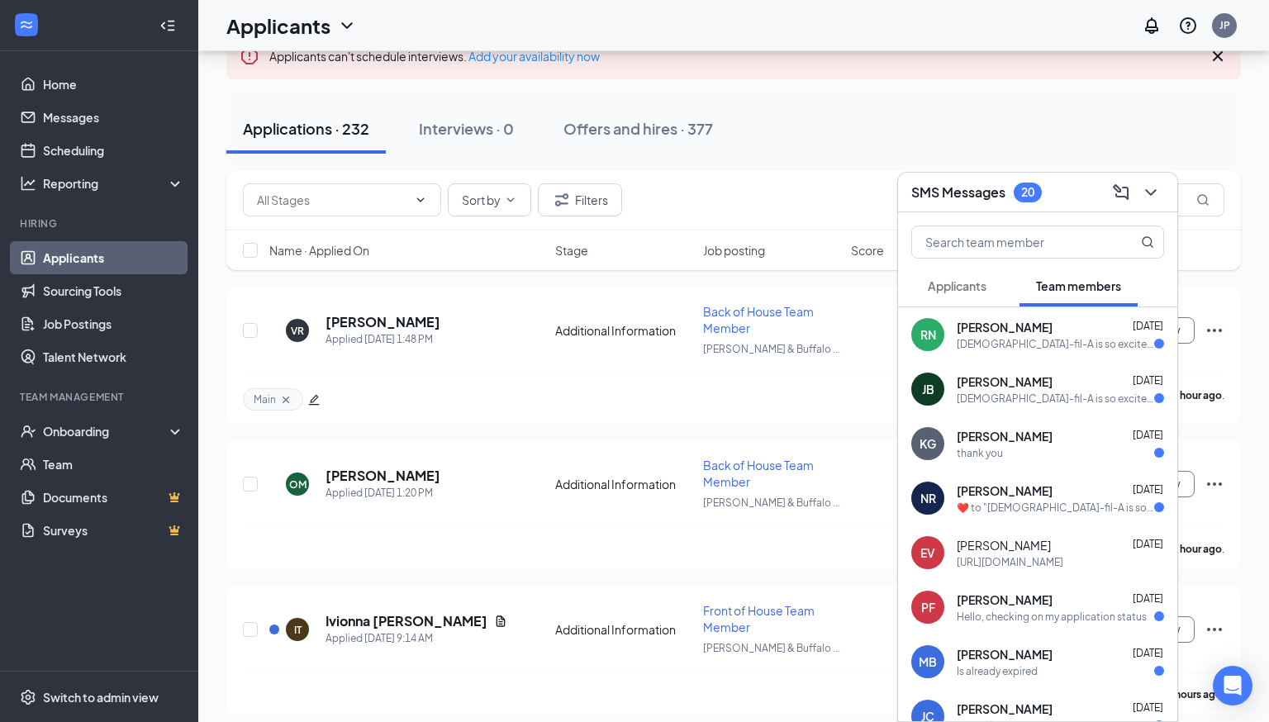
click at [981, 297] on button "Applicants" at bounding box center [957, 285] width 92 height 41
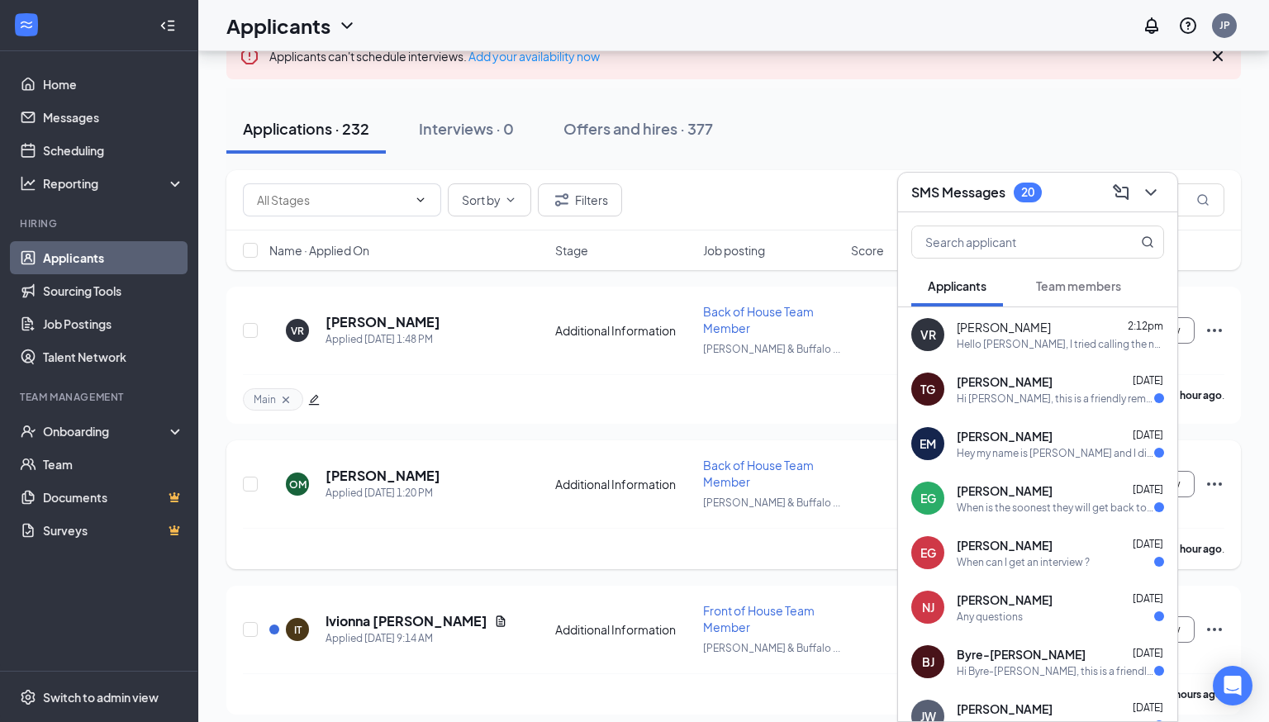
click at [878, 443] on div "OM Osvaldo Matlalcuatzi Applied Today 1:20 PM Additional Information Back of Ho…" at bounding box center [733, 504] width 1014 height 129
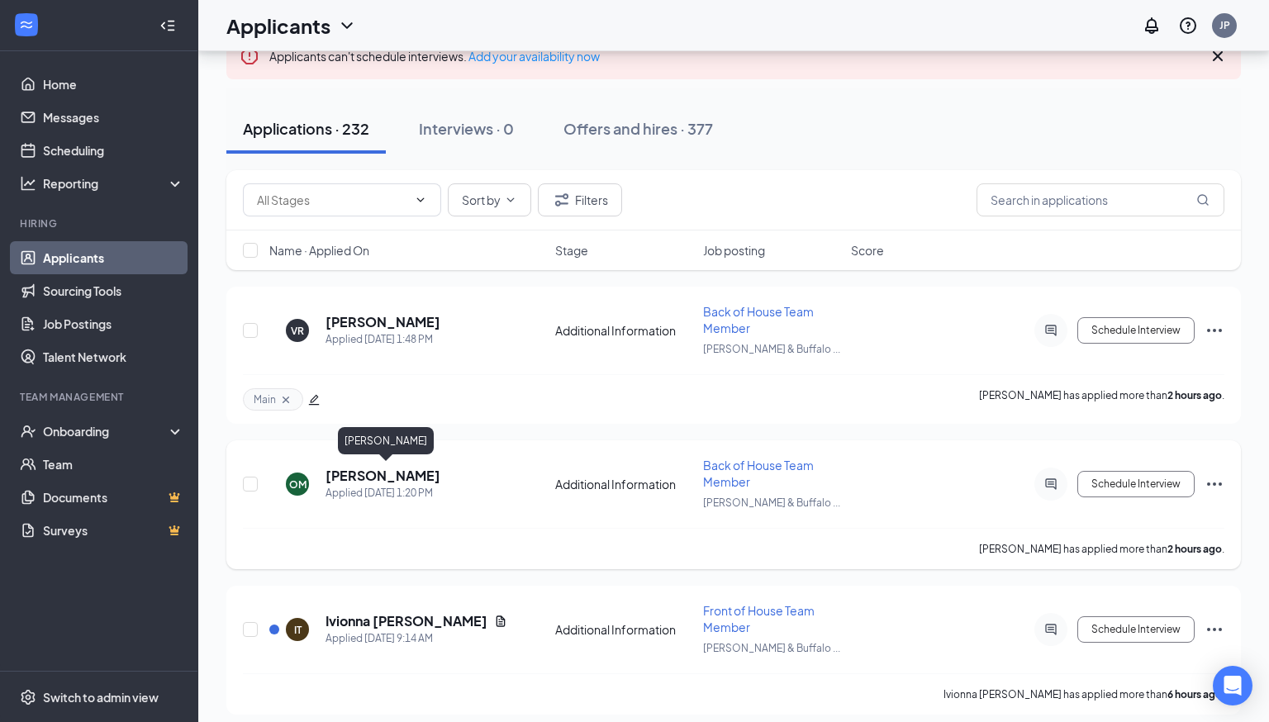
click at [420, 468] on h5 "[PERSON_NAME]" at bounding box center [382, 476] width 115 height 18
